Goal: Answer question/provide support

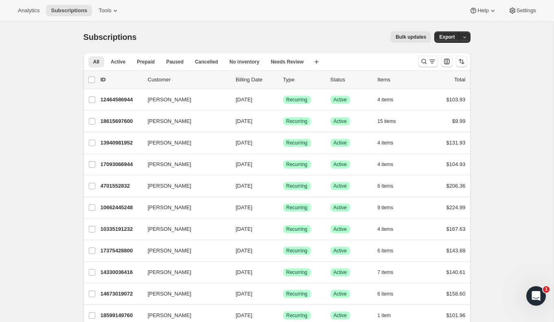
click at [115, 20] on div "Analytics Subscriptions Tools Help Settings" at bounding box center [277, 11] width 554 height 22
click at [115, 15] on button "Tools" at bounding box center [109, 10] width 31 height 11
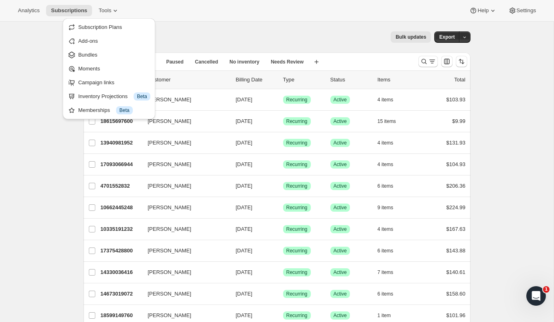
click at [306, 1] on div "Analytics Subscriptions Tools Help Settings" at bounding box center [277, 11] width 554 height 22
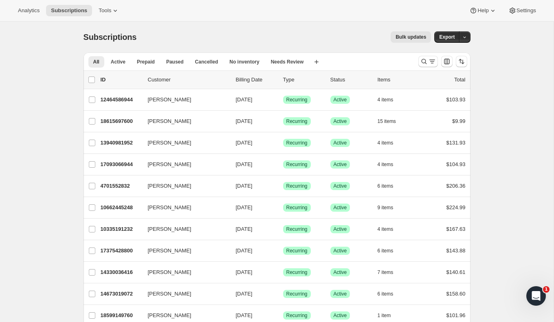
click at [539, 295] on icon "Open Intercom Messenger" at bounding box center [534, 294] width 13 height 13
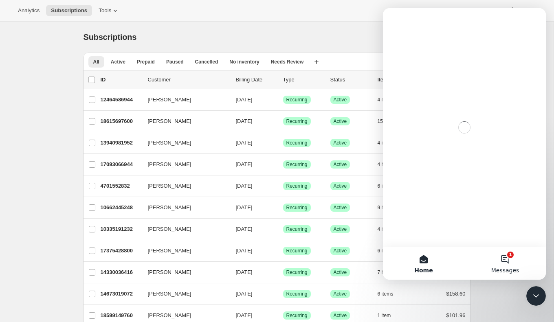
click at [505, 257] on button "1 Messages" at bounding box center [504, 263] width 81 height 33
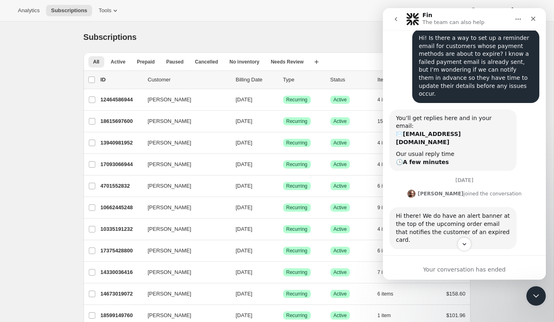
scroll to position [155, 0]
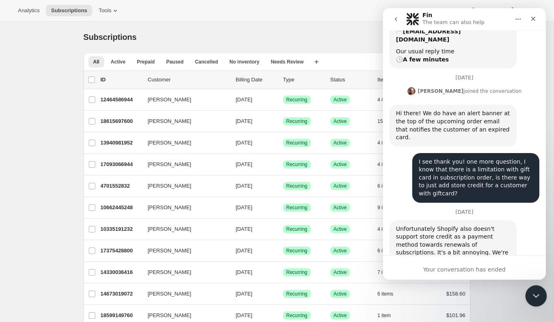
click at [535, 293] on icon "Close Intercom Messenger" at bounding box center [535, 295] width 10 height 10
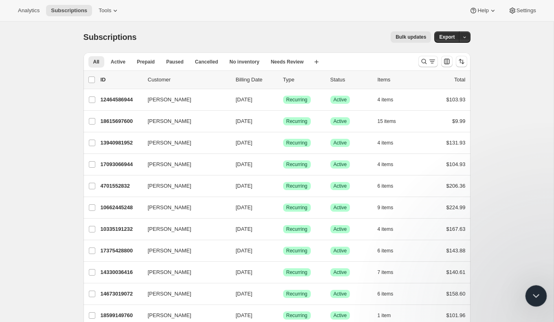
scroll to position [94, 0]
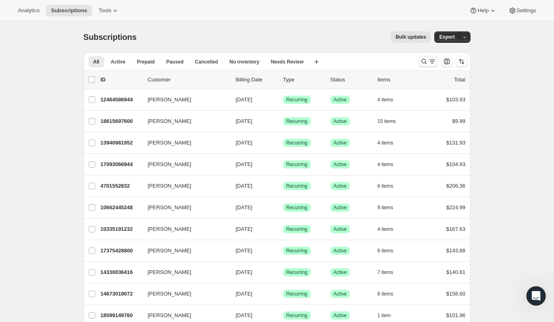
click at [427, 61] on icon "Search and filter results" at bounding box center [424, 61] width 8 height 8
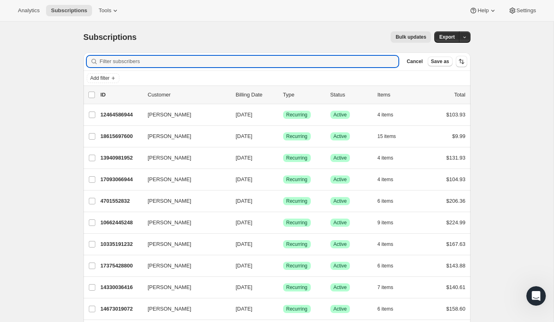
paste input "#18663375040"
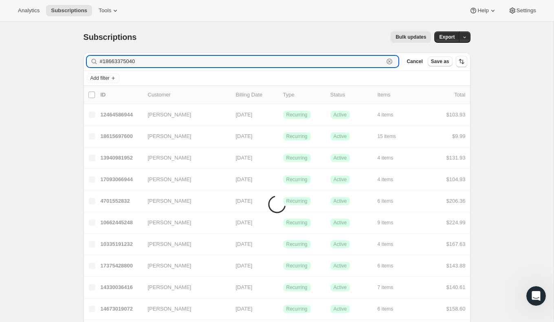
drag, startPoint x: 104, startPoint y: 62, endPoint x: 78, endPoint y: 62, distance: 26.1
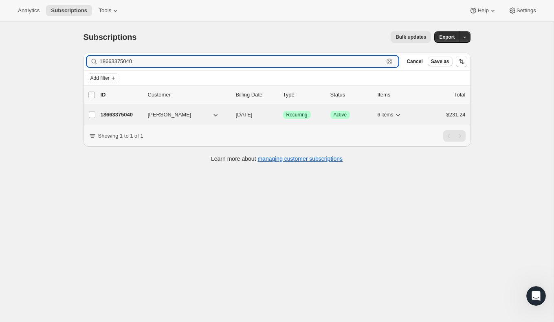
type input "18663375040"
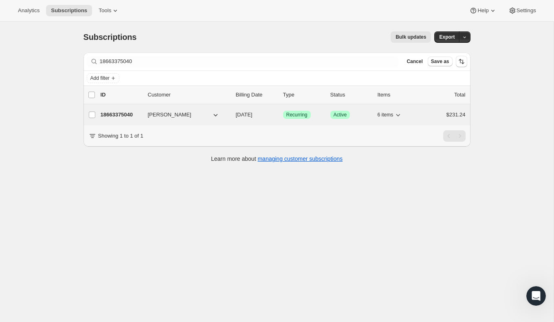
click at [130, 114] on p "18663375040" at bounding box center [121, 115] width 41 height 8
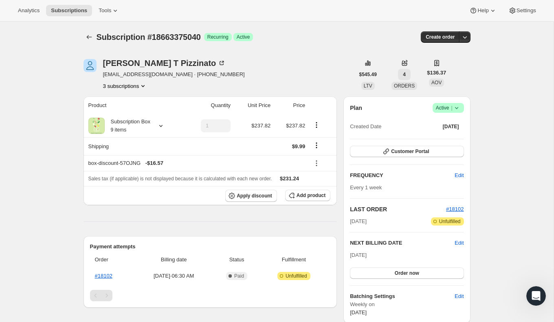
click at [408, 74] on button "4" at bounding box center [404, 74] width 13 height 11
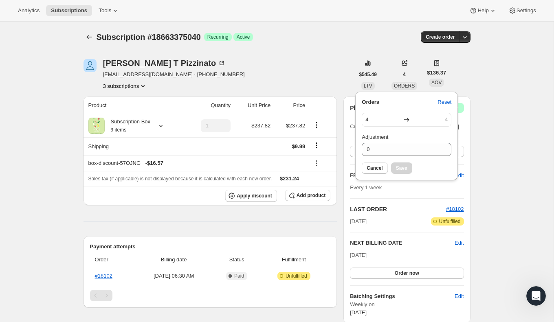
click at [512, 110] on div "Subscription #18663375040. This page is ready Subscription #18663375040 Success…" at bounding box center [277, 288] width 554 height 533
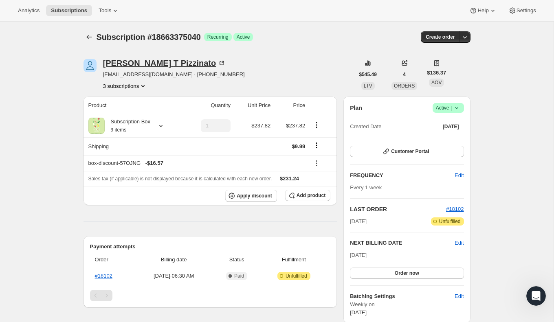
click at [218, 62] on icon at bounding box center [222, 63] width 8 height 8
drag, startPoint x: 151, startPoint y: 36, endPoint x: 206, endPoint y: 36, distance: 54.6
click at [201, 36] on span "Subscription #18663375040" at bounding box center [149, 37] width 104 height 9
copy span "18663375040"
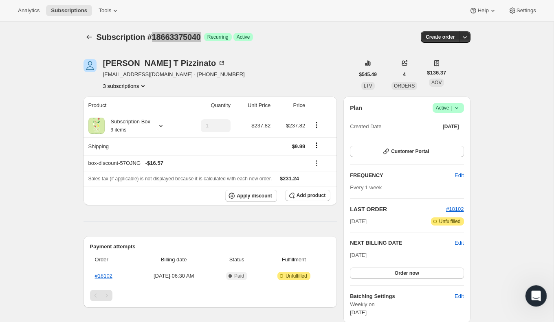
click at [541, 296] on div "Open Intercom Messenger" at bounding box center [534, 295] width 27 height 27
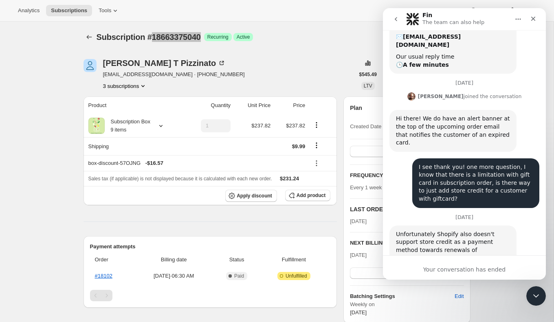
scroll to position [155, 0]
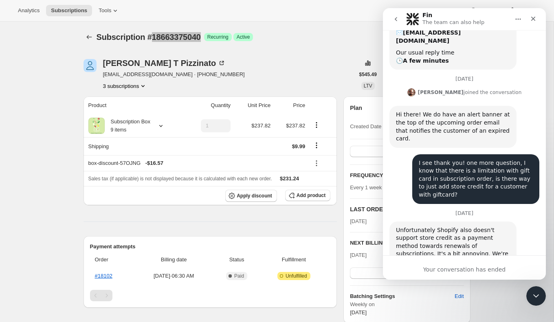
click at [396, 19] on icon "go back" at bounding box center [396, 19] width 7 height 7
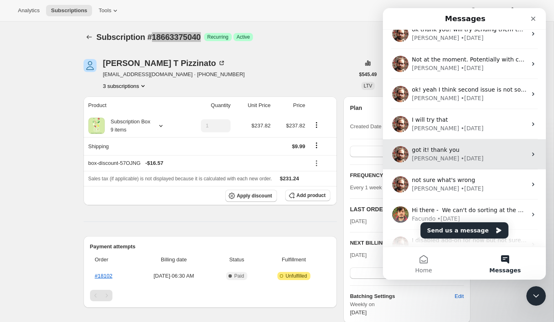
scroll to position [0, 0]
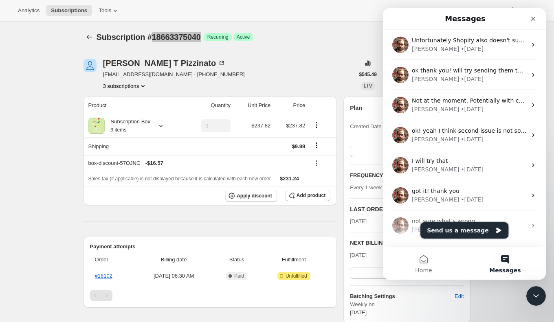
click at [488, 229] on button "Send us a message" at bounding box center [464, 230] width 88 height 16
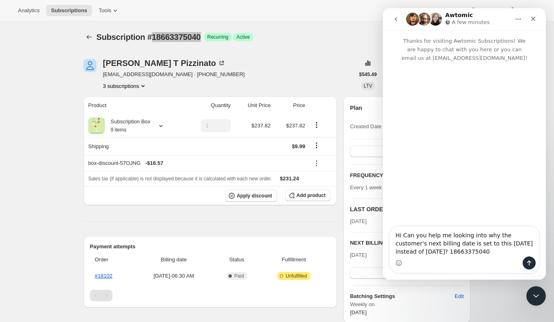
click at [439, 253] on textarea "Hi Can you help me looking into why the customer's next billing date is set to …" at bounding box center [464, 242] width 149 height 30
type textarea "Hi Can you help me looking into why the customer's next billing date is set to …"
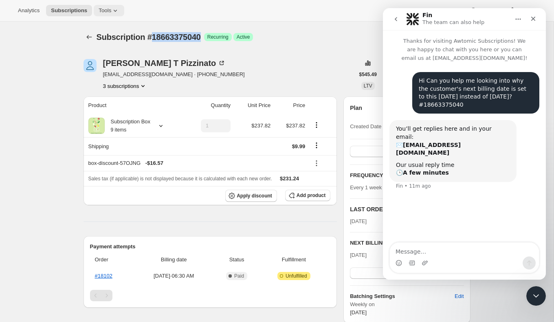
click at [117, 13] on icon at bounding box center [115, 11] width 8 height 8
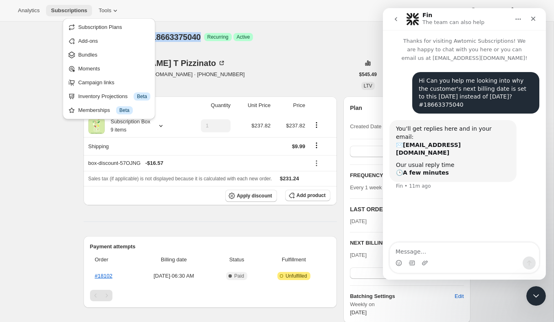
click at [82, 8] on span "Subscriptions" at bounding box center [69, 10] width 36 height 7
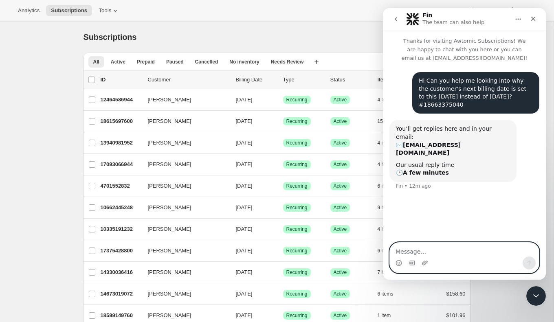
click at [415, 253] on textarea "Message…" at bounding box center [464, 250] width 149 height 14
drag, startPoint x: 420, startPoint y: 251, endPoint x: 478, endPoint y: 251, distance: 57.4
click at [478, 251] on textarea "usually it finds the closest mon" at bounding box center [464, 250] width 149 height 14
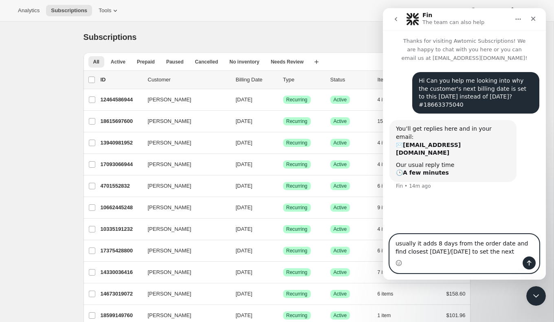
click at [420, 253] on textarea "usually it adds 8 days from the order date and find closest sunday/Monday to se…" at bounding box center [464, 246] width 149 height 22
click at [509, 252] on textarea "usually it adds 8 days from the order date and find closest Sunday/Monday to se…" at bounding box center [464, 246] width 149 height 22
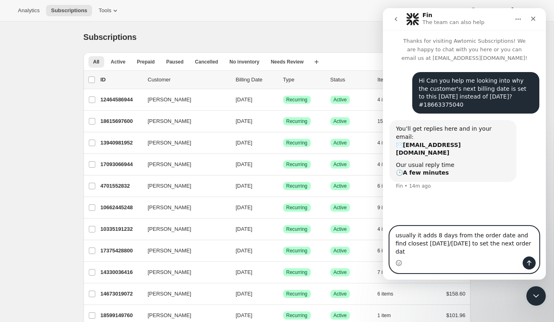
type textarea "usually it adds 8 days from the order date and find closest Sunday/Monday to se…"
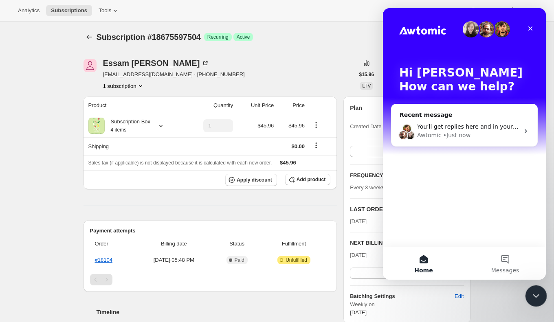
click at [541, 295] on div "Close Intercom Messenger" at bounding box center [535, 295] width 20 height 20
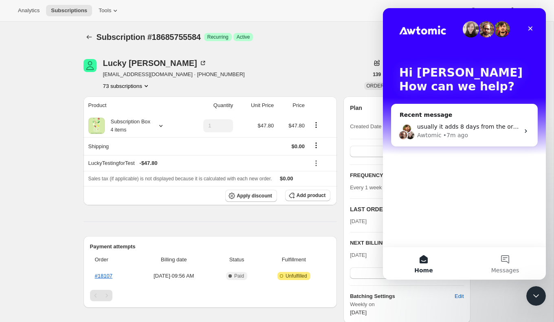
click at [261, 77] on div "[PERSON_NAME] [EMAIL_ADDRESS][DOMAIN_NAME] · [PHONE_NUMBER] 73 subscriptions" at bounding box center [219, 74] width 271 height 31
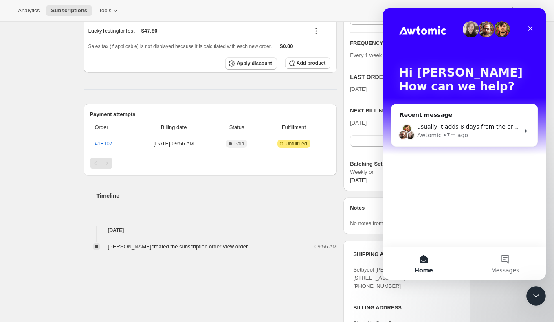
scroll to position [183, 0]
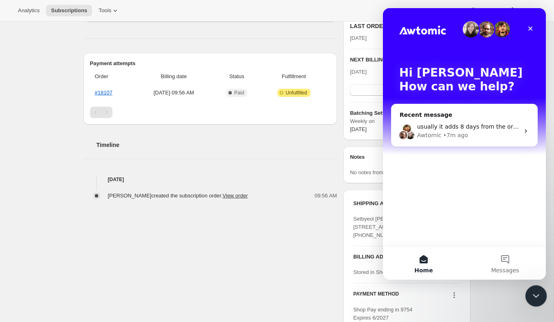
click at [534, 293] on icon "Close Intercom Messenger" at bounding box center [535, 295] width 10 height 10
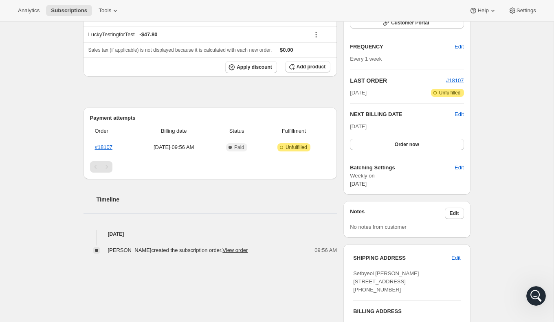
scroll to position [128, 0]
click at [459, 115] on span "Edit" at bounding box center [459, 115] width 9 height 8
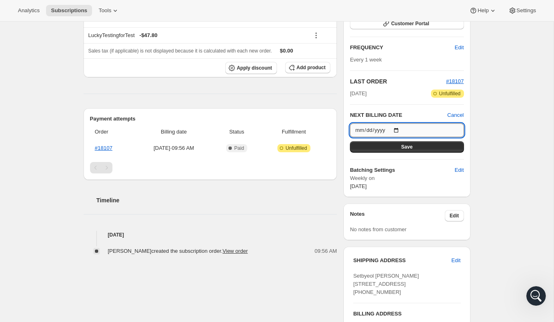
click at [395, 128] on input "[DATE]" at bounding box center [407, 130] width 114 height 14
click at [398, 128] on input "[DATE]" at bounding box center [407, 130] width 114 height 14
click at [401, 128] on input "[DATE]" at bounding box center [407, 130] width 114 height 14
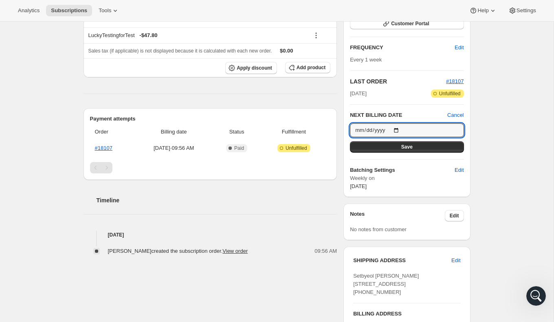
click at [515, 134] on div "Subscription #18685755584. This page is ready Subscription #18685755584 Success…" at bounding box center [277, 157] width 554 height 526
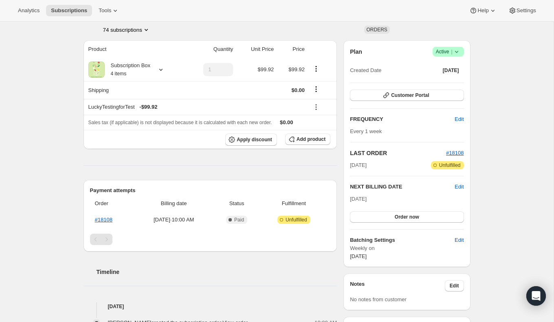
scroll to position [86, 0]
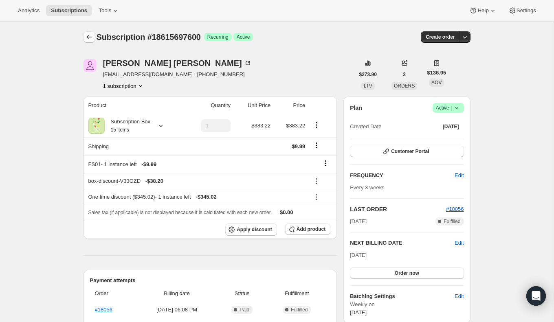
click at [90, 38] on icon "Subscriptions" at bounding box center [89, 37] width 8 height 8
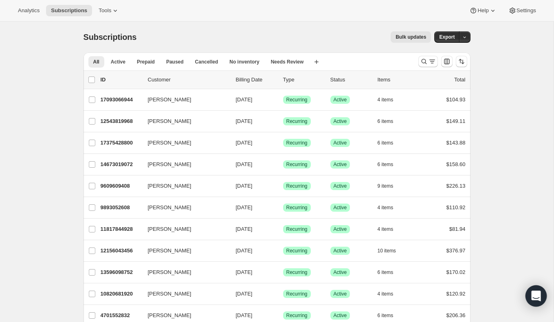
click at [535, 295] on icon "Open Intercom Messenger" at bounding box center [535, 296] width 9 height 11
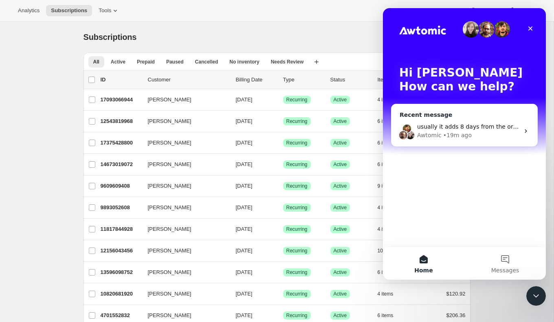
click at [495, 128] on span "usually it adds 8 days from the order date and find closest [DATE]/[DATE] to se…" at bounding box center [559, 126] width 285 height 7
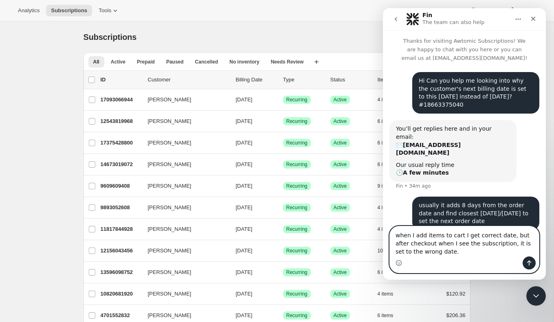
click at [505, 233] on textarea "when I add items to cart I get correct date, but after checkout when I see the …" at bounding box center [464, 242] width 149 height 30
type textarea "when I add items to cart I get correct date, but after checkout when I see the …"
click at [530, 264] on icon "Send a message…" at bounding box center [529, 263] width 7 height 7
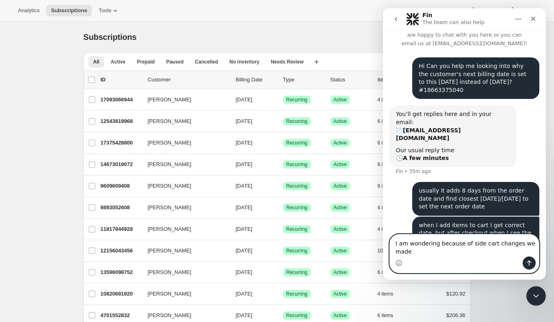
scroll to position [23, 0]
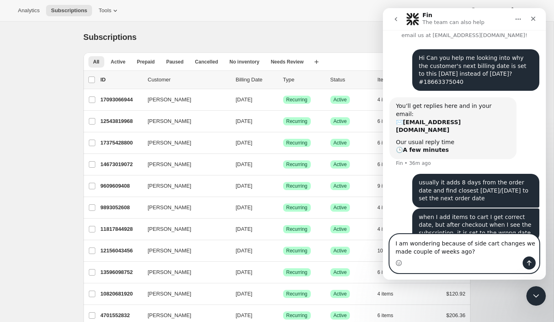
paste textarea "window.bundleapp = window.bundleapp || {}; window.bundleapp.settings = Object.a…"
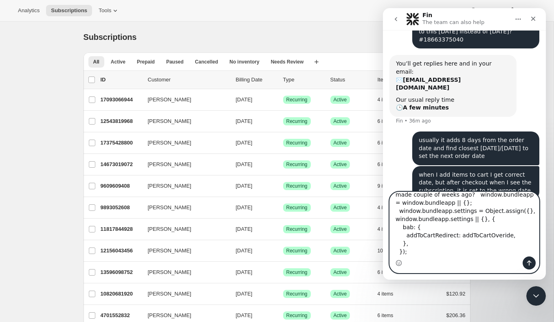
scroll to position [0, 0]
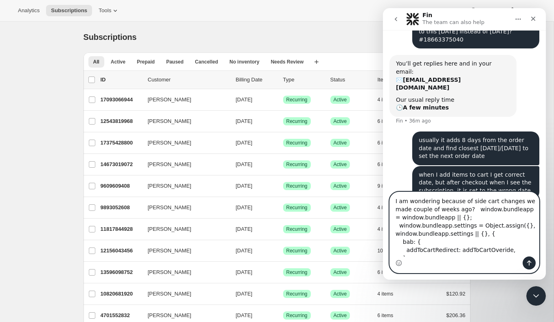
type textarea "I am wondering because of side cart changes we made couple of weeks ago? window…"
click at [532, 263] on icon "Send a message…" at bounding box center [529, 263] width 7 height 7
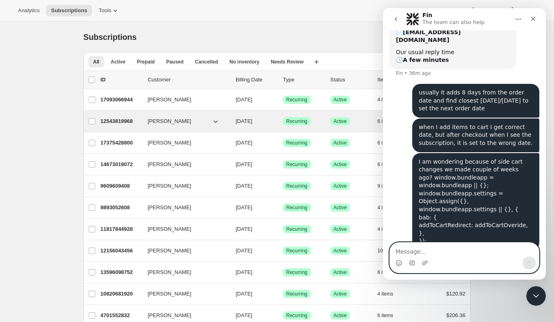
scroll to position [121, 0]
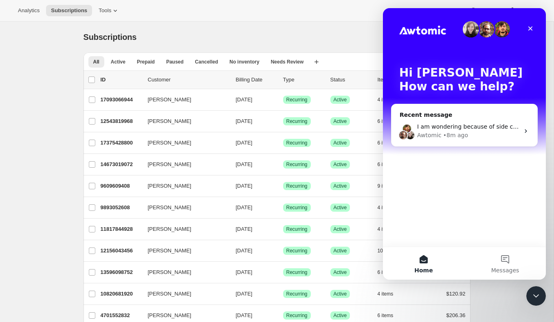
click at [295, 12] on div "Analytics Subscriptions Tools Help Settings" at bounding box center [277, 11] width 554 height 22
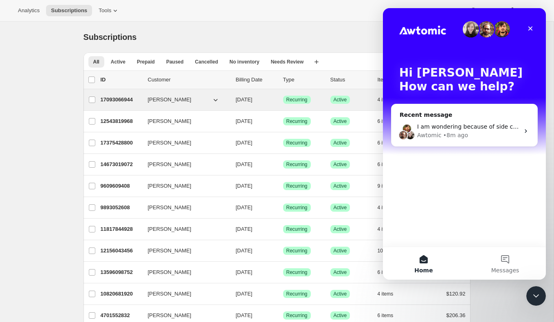
click at [179, 96] on span "Moira Hutchinson" at bounding box center [170, 100] width 44 height 8
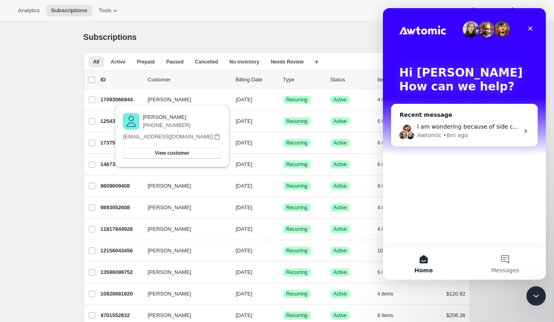
click at [124, 103] on div "Moira Hutchinson +14165708675 moira.hutchinson77@gmail.com View customer Email …" at bounding box center [172, 138] width 121 height 71
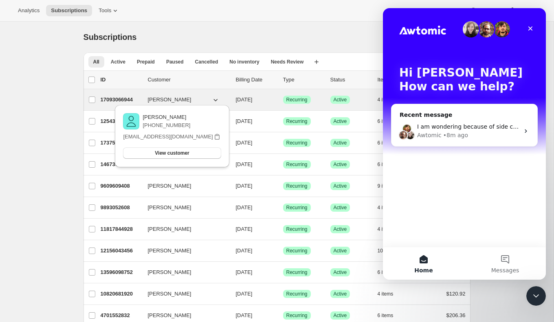
click at [118, 97] on p "17093066944" at bounding box center [121, 100] width 41 height 8
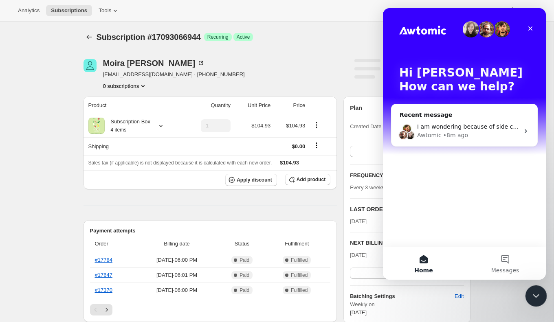
click at [535, 299] on icon "Close Intercom Messenger" at bounding box center [535, 295] width 10 height 10
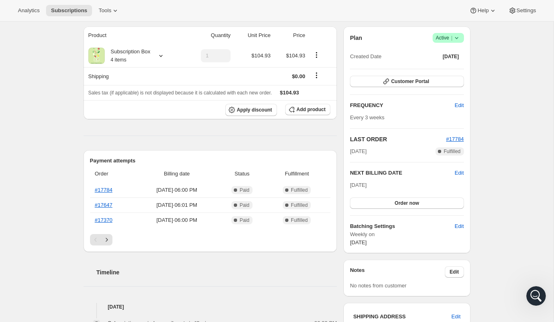
scroll to position [72, 0]
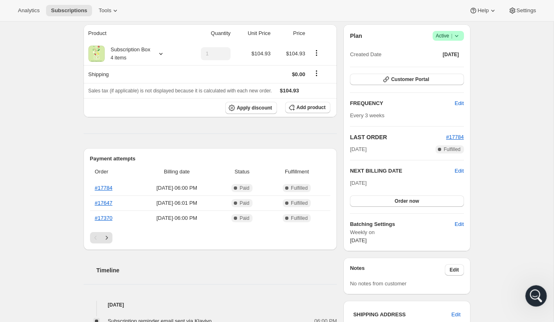
click at [535, 292] on icon "Open Intercom Messenger" at bounding box center [534, 294] width 13 height 13
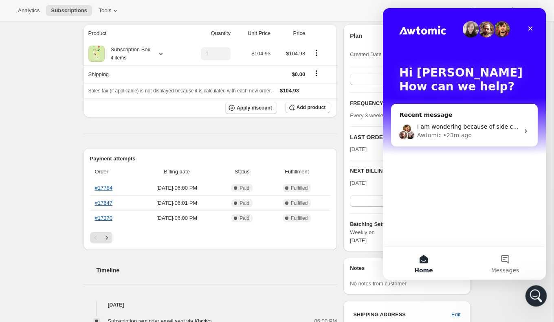
scroll to position [0, 0]
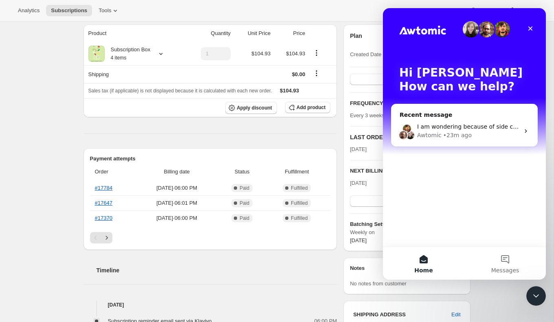
click at [307, 6] on div "Analytics Subscriptions Tools Help Settings" at bounding box center [277, 11] width 554 height 22
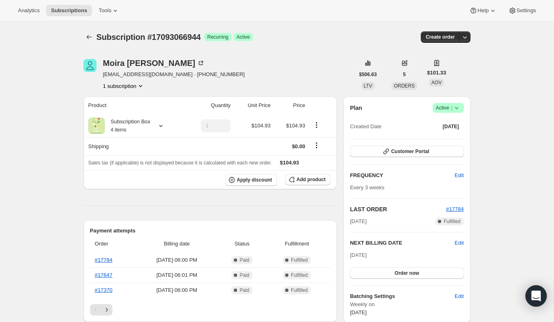
click at [529, 296] on div "Open Intercom Messenger" at bounding box center [537, 297] width 22 height 22
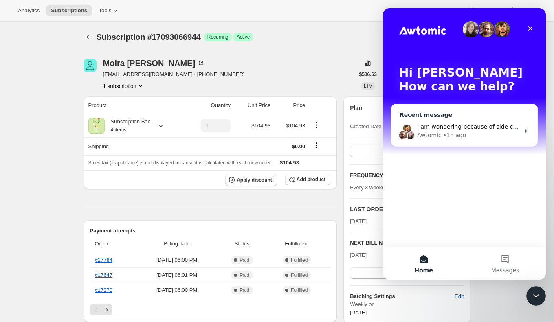
click at [489, 133] on div "Awtomic • 1h ago" at bounding box center [468, 135] width 102 height 9
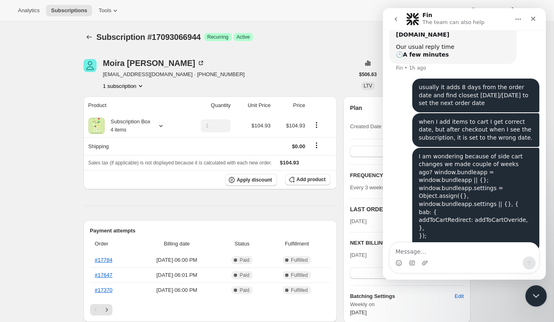
scroll to position [121, 0]
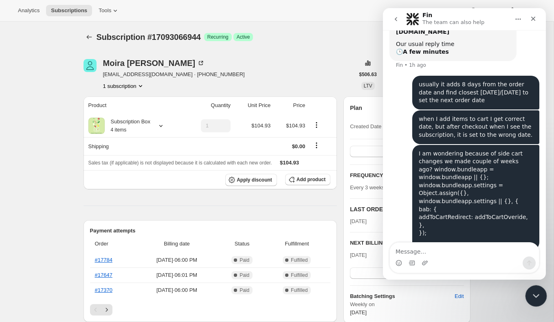
click at [530, 296] on icon "Close Intercom Messenger" at bounding box center [535, 295] width 10 height 10
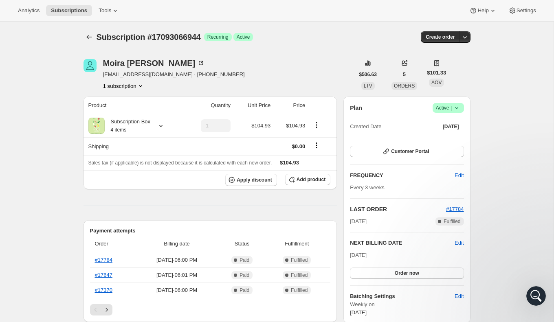
scroll to position [112, 0]
